Goal: Information Seeking & Learning: Learn about a topic

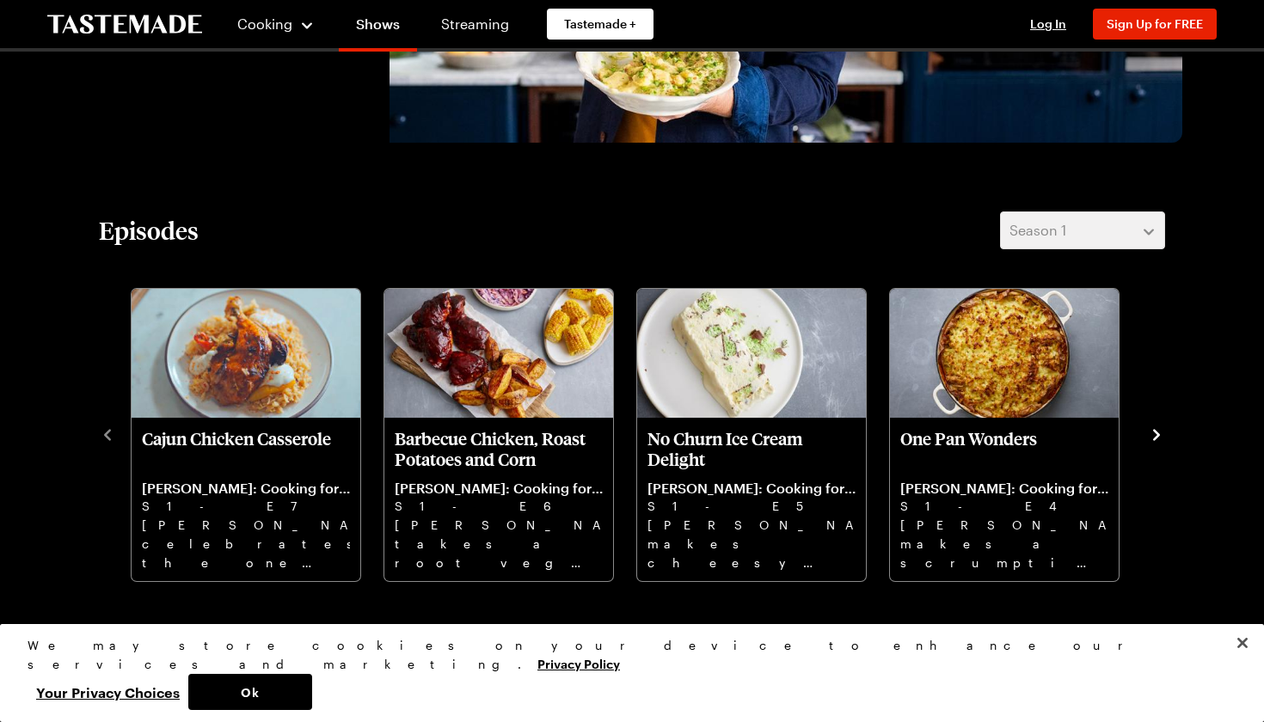
scroll to position [382, 0]
click at [1156, 436] on icon "navigate to next item" at bounding box center [1156, 435] width 17 height 17
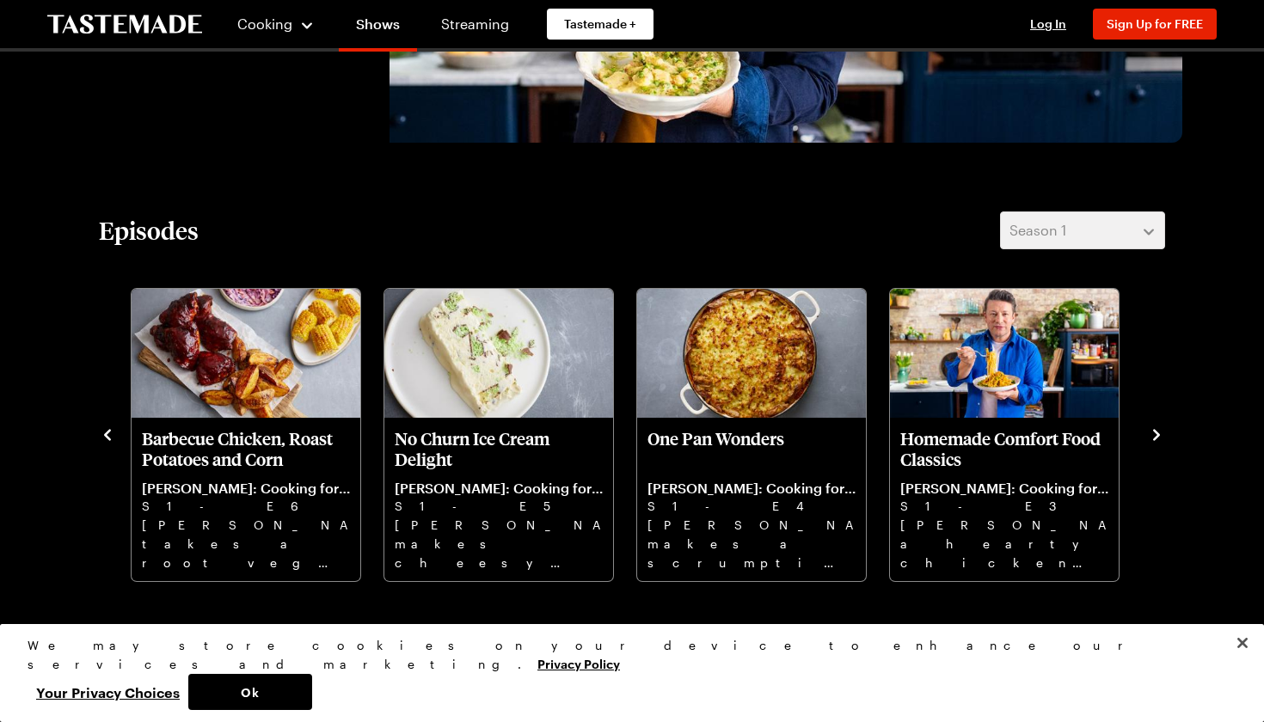
click at [1156, 436] on icon "navigate to next item" at bounding box center [1156, 435] width 17 height 17
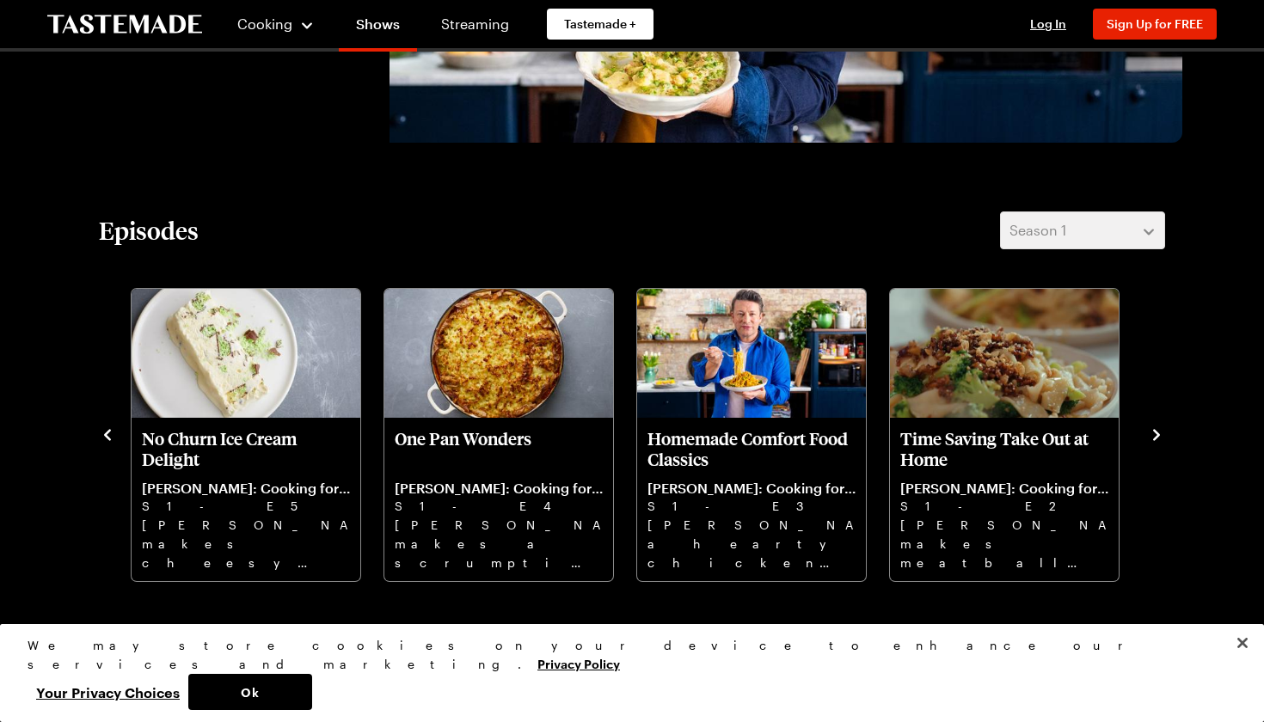
click at [1156, 436] on icon "navigate to next item" at bounding box center [1156, 435] width 17 height 17
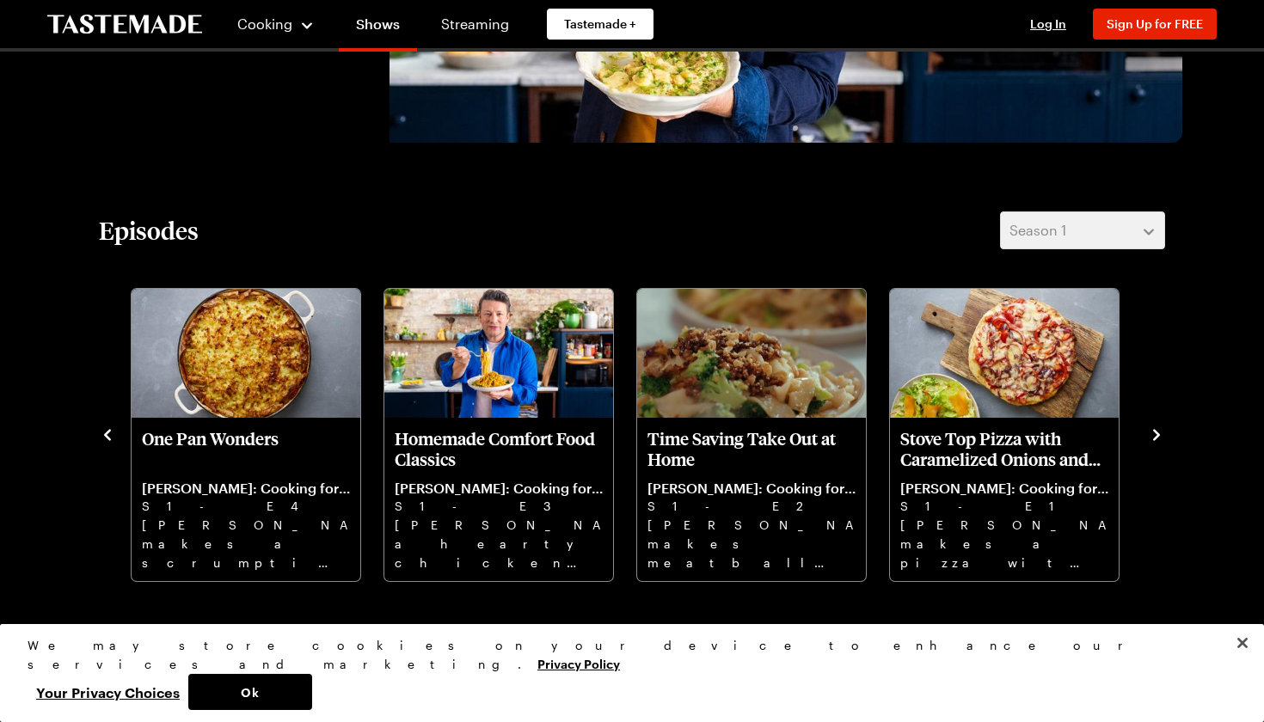
click at [1156, 436] on icon "navigate to next item" at bounding box center [1156, 435] width 17 height 17
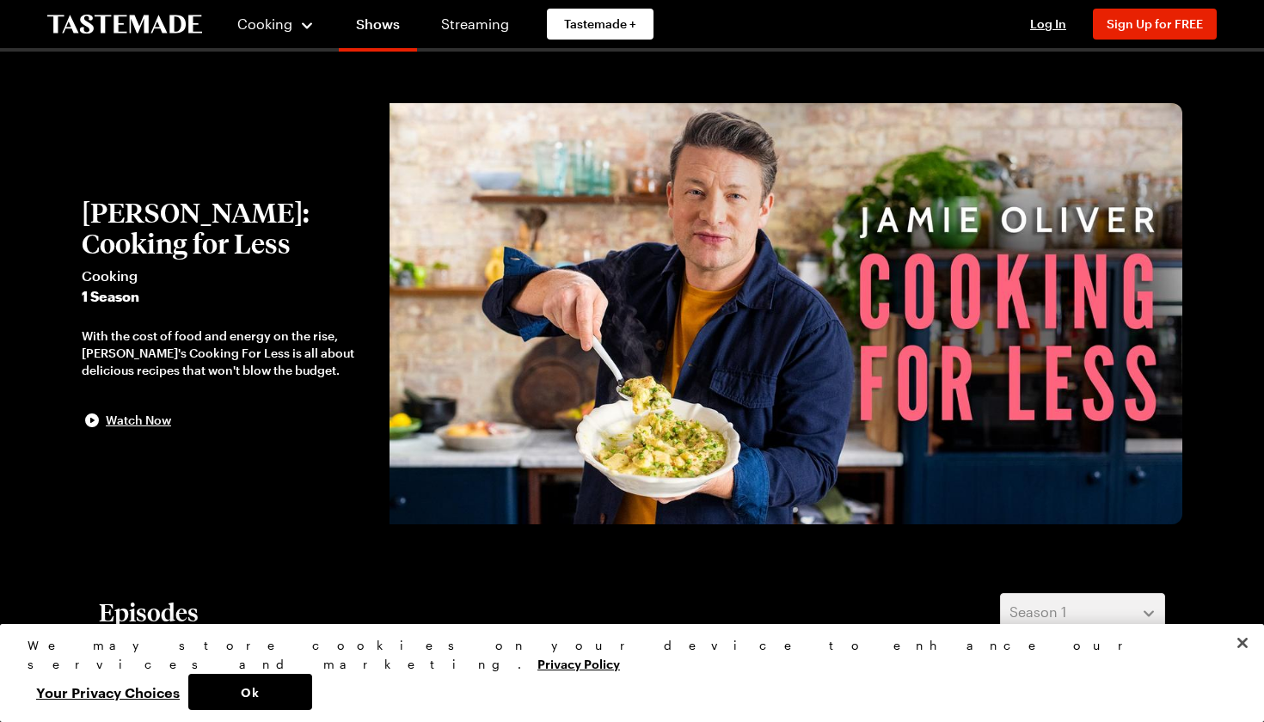
scroll to position [0, 0]
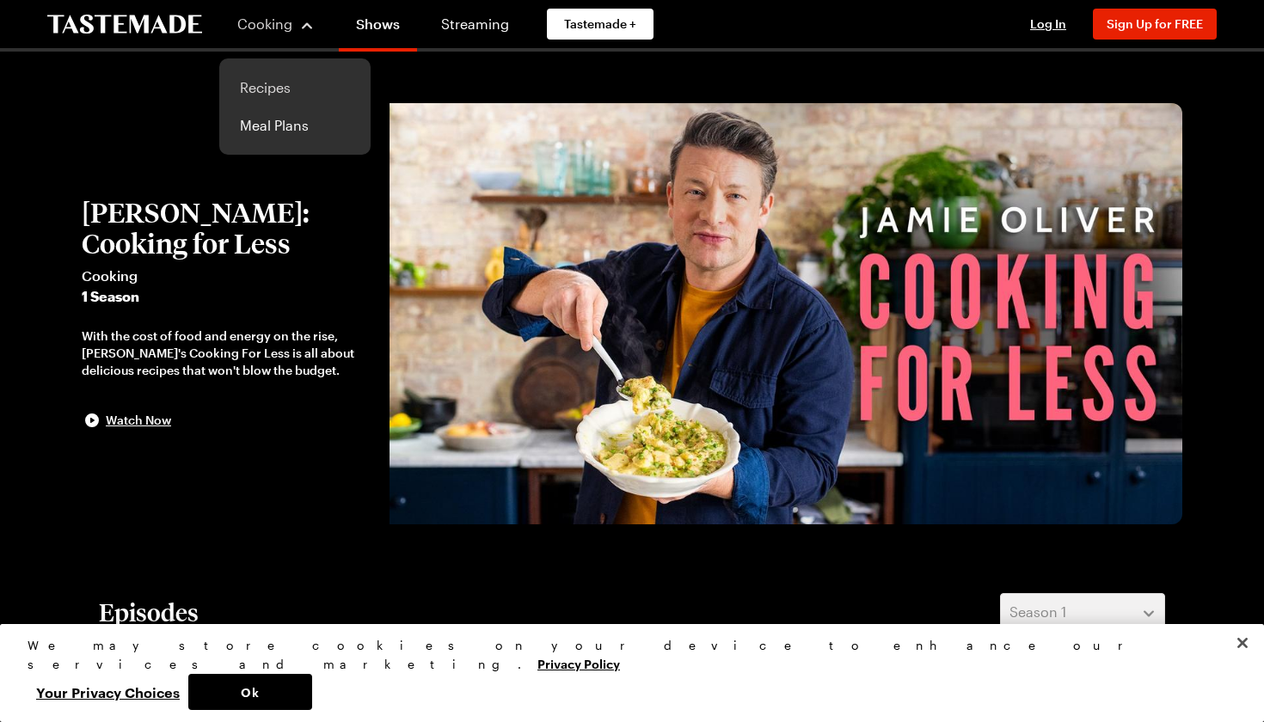
click at [267, 88] on link "Recipes" at bounding box center [295, 88] width 131 height 38
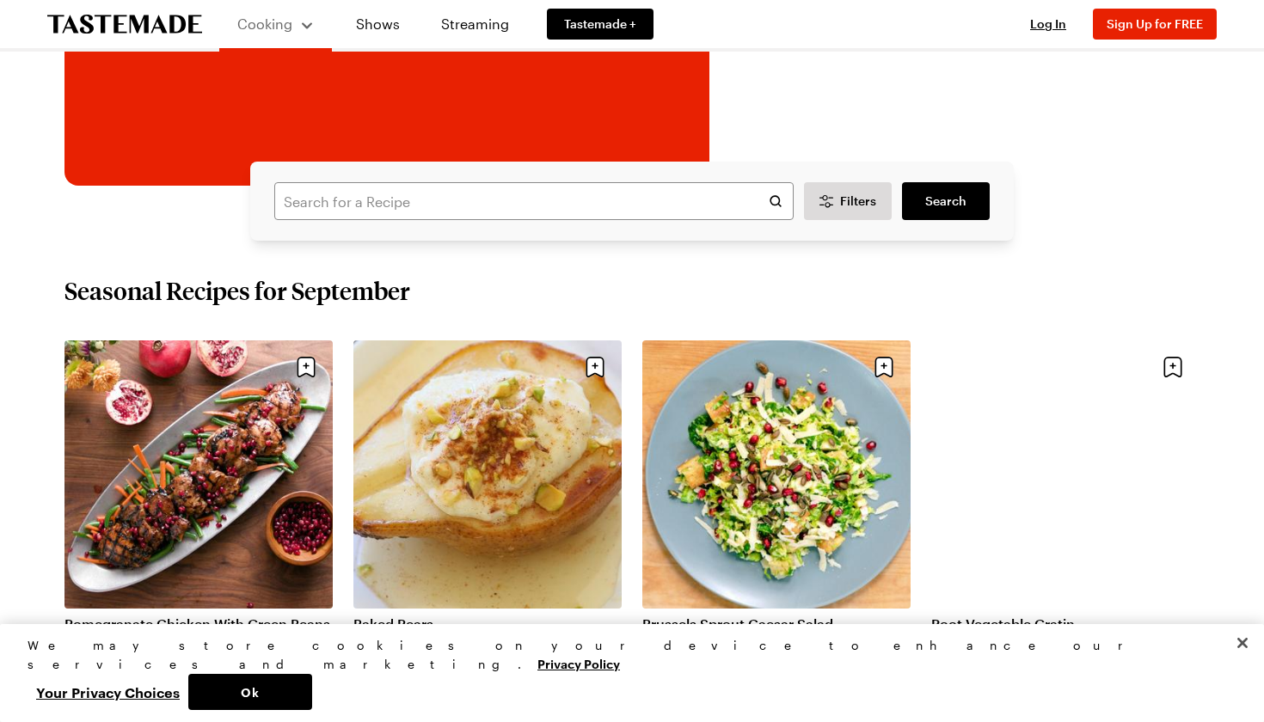
scroll to position [364, 0]
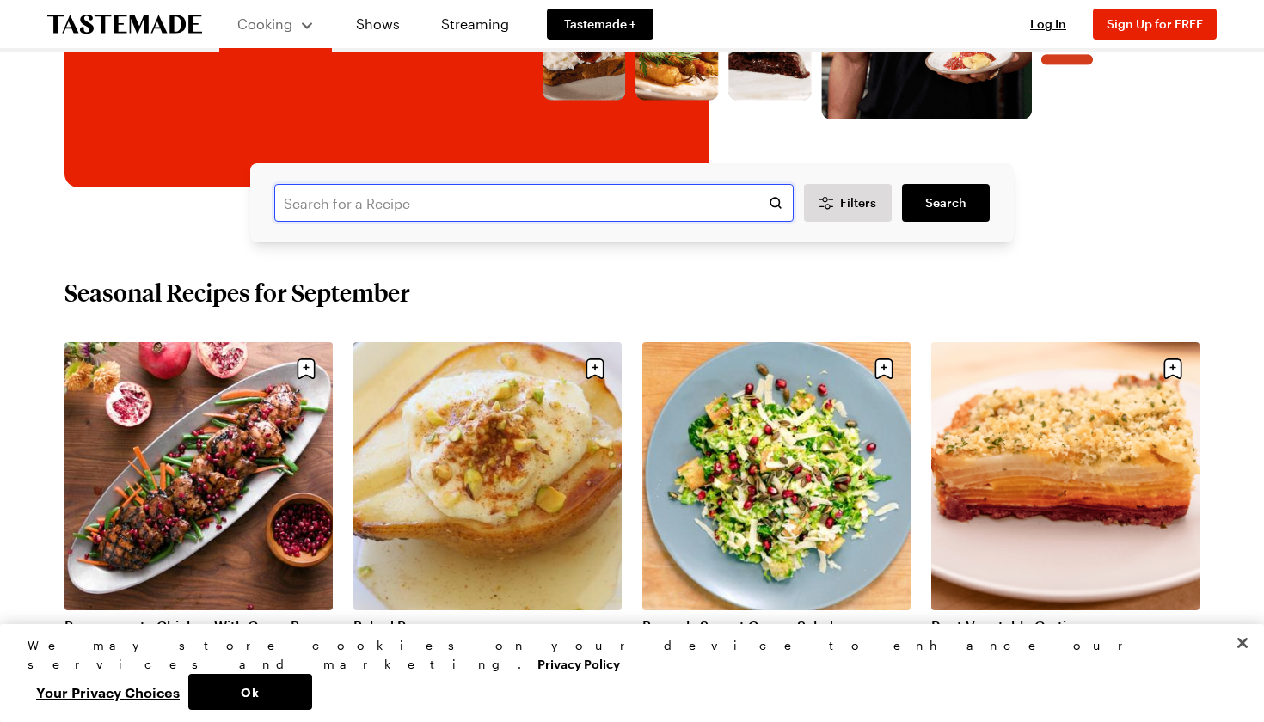
click at [349, 208] on input "text" at bounding box center [533, 203] width 519 height 38
type input "fritter"
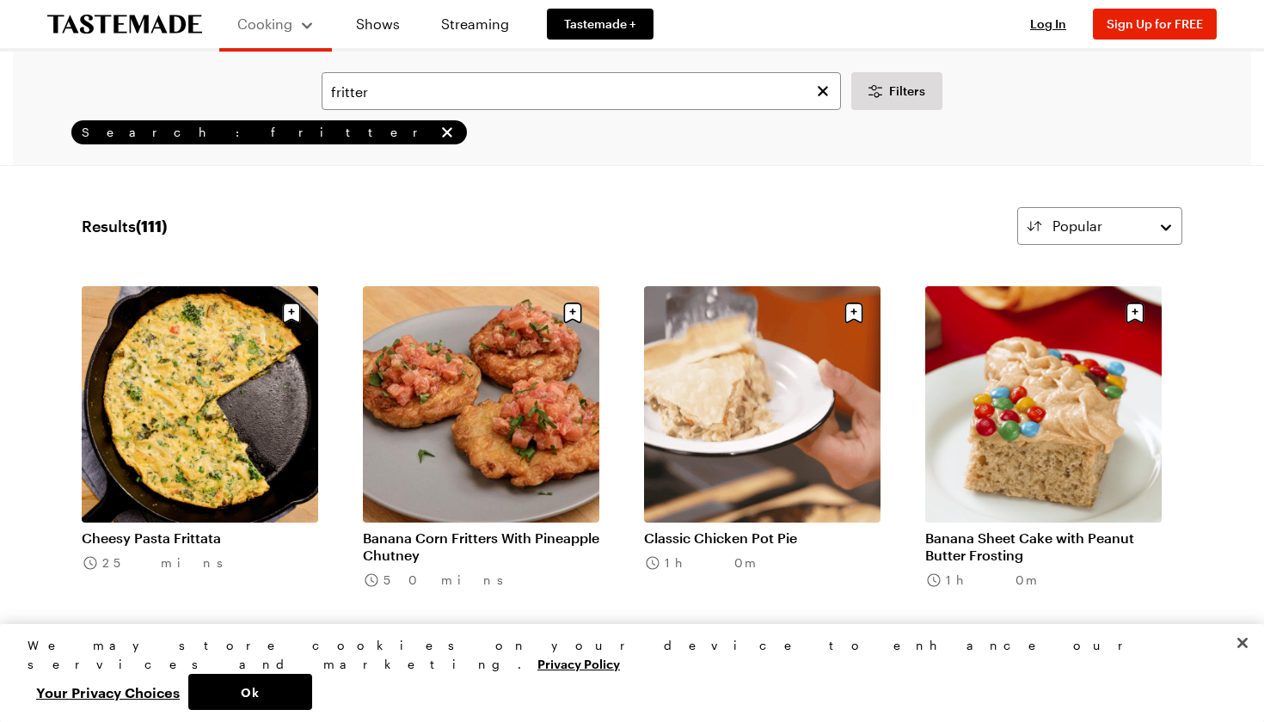
click at [291, 211] on div "Results ( 111 ) Popular" at bounding box center [632, 226] width 1101 height 38
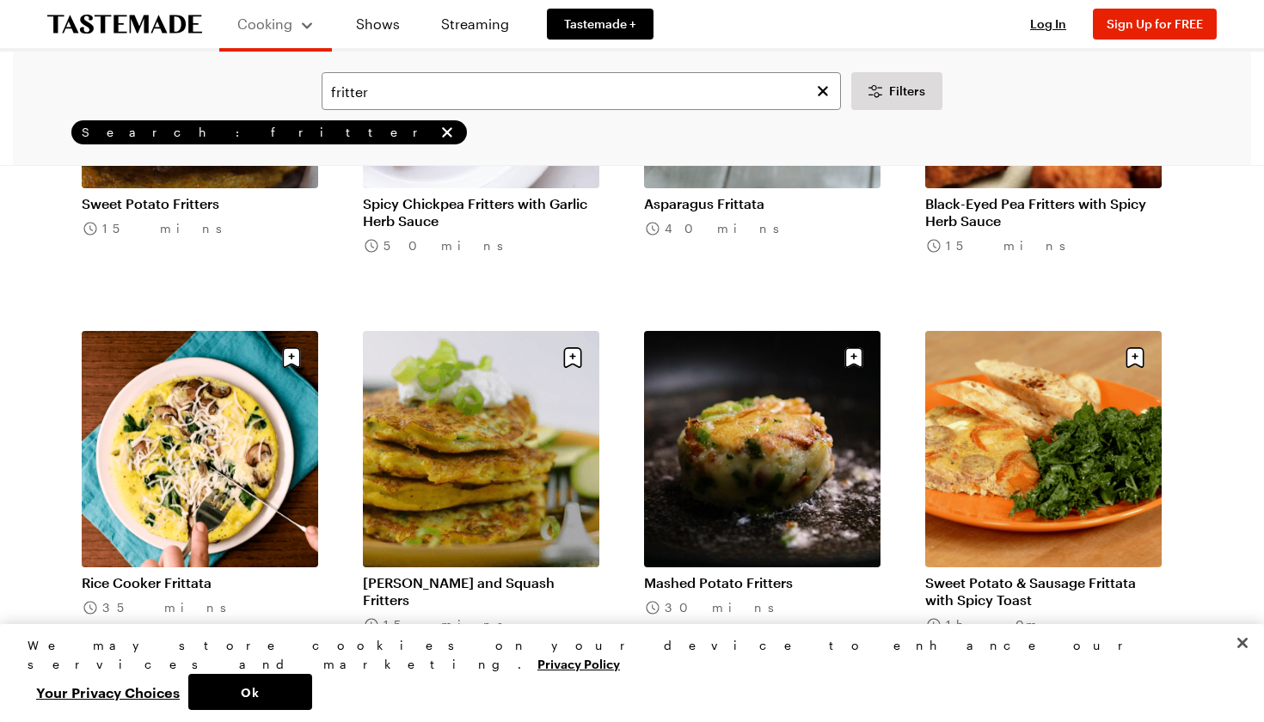
scroll to position [1854, 1]
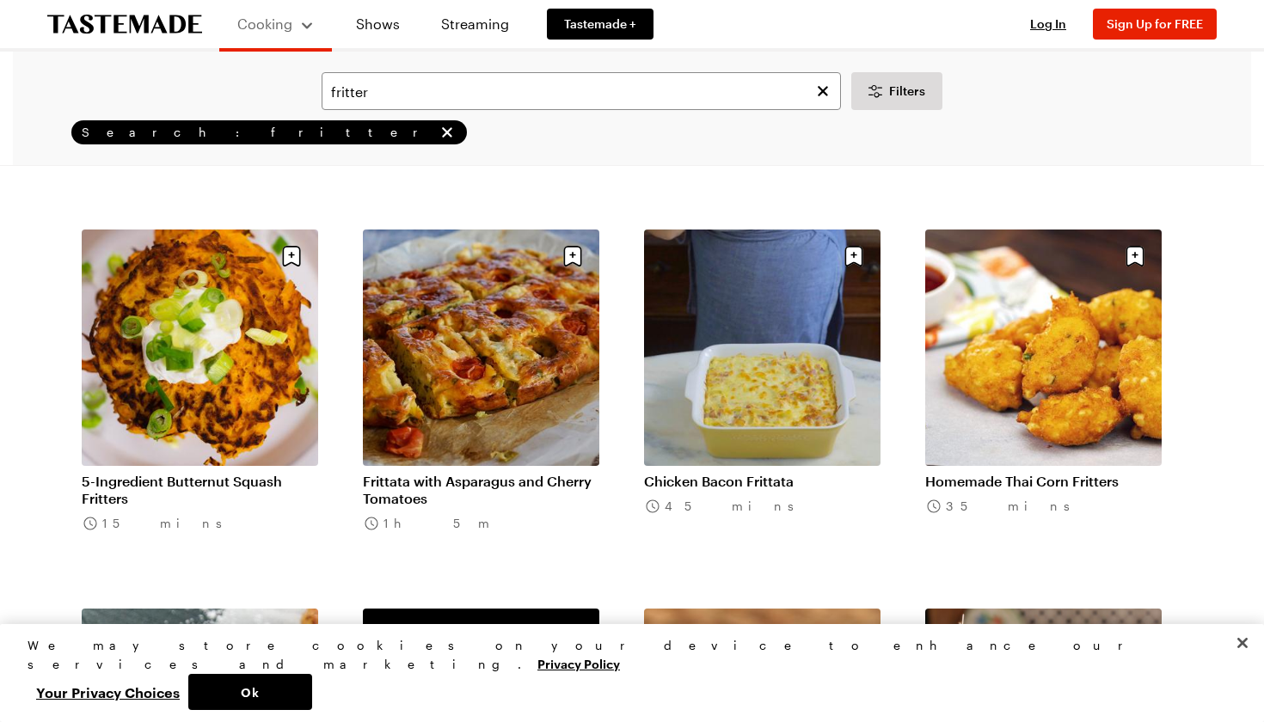
scroll to position [2077, 0]
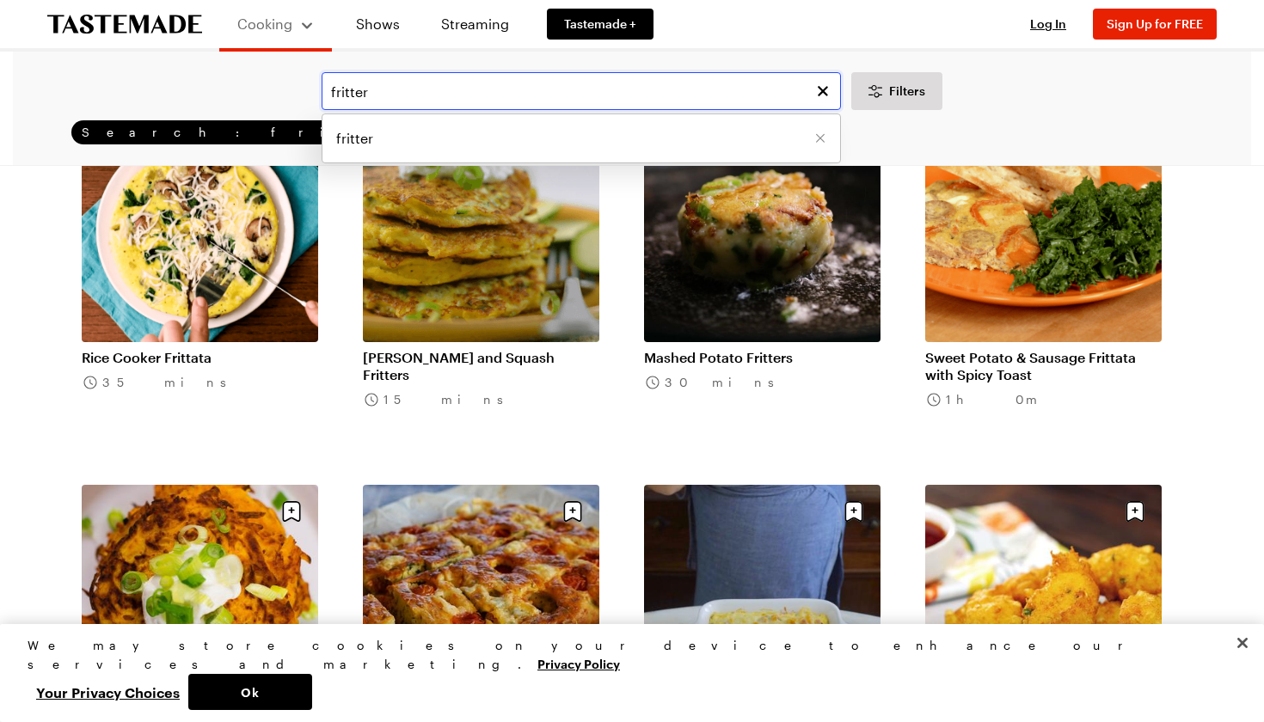
click at [414, 95] on input "fritter" at bounding box center [581, 91] width 519 height 38
type input "f"
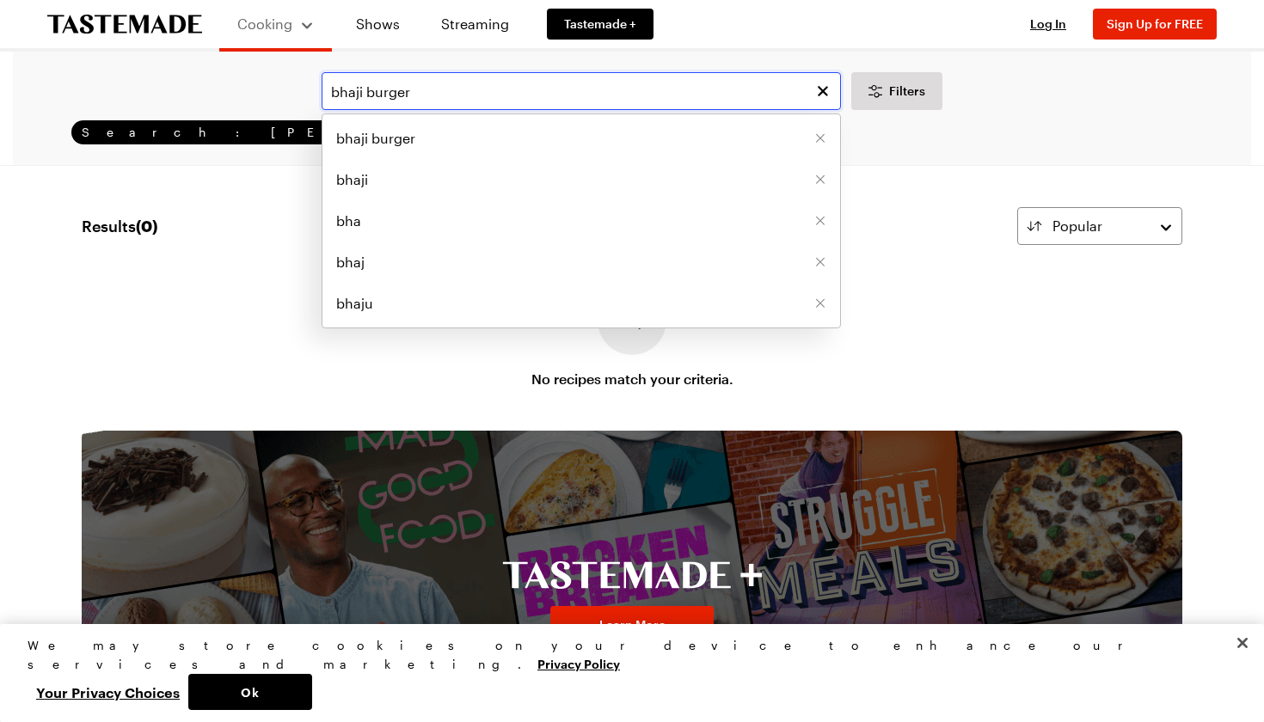
type input "bhaji burger"
